Goal: Task Accomplishment & Management: Manage account settings

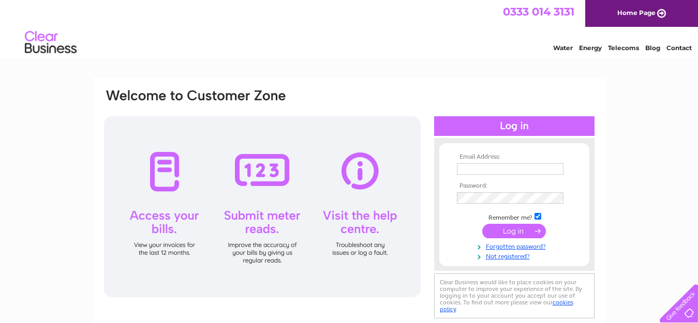
type input "[EMAIL_ADDRESS][DOMAIN_NAME]"
click at [517, 228] on input "submit" at bounding box center [514, 231] width 64 height 14
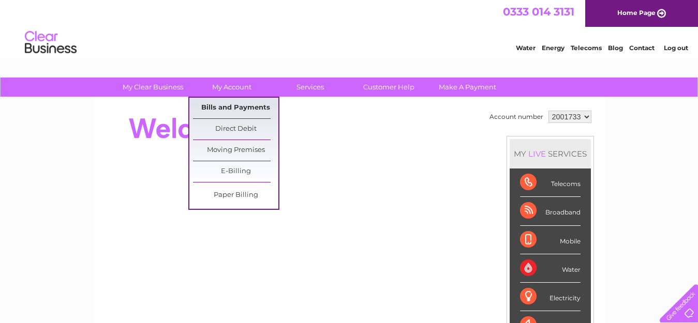
click at [226, 102] on link "Bills and Payments" at bounding box center [235, 108] width 85 height 21
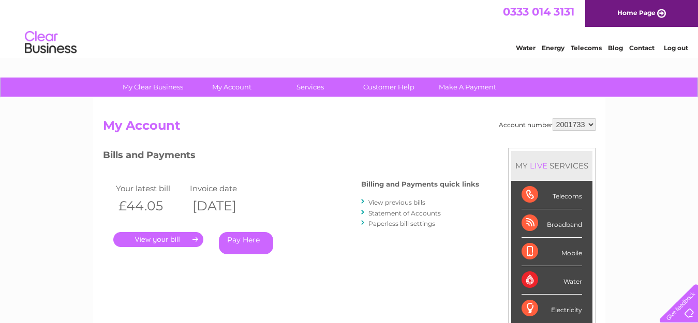
click at [165, 235] on link "." at bounding box center [158, 239] width 90 height 15
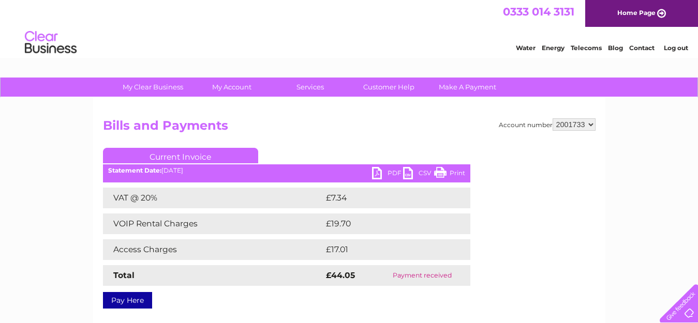
click at [385, 168] on link "PDF" at bounding box center [387, 174] width 31 height 15
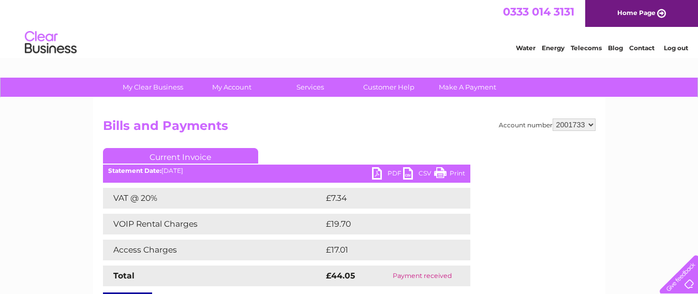
click at [454, 169] on link "Print" at bounding box center [449, 174] width 31 height 15
click at [384, 173] on link "PDF" at bounding box center [387, 174] width 31 height 15
